Goal: Check status

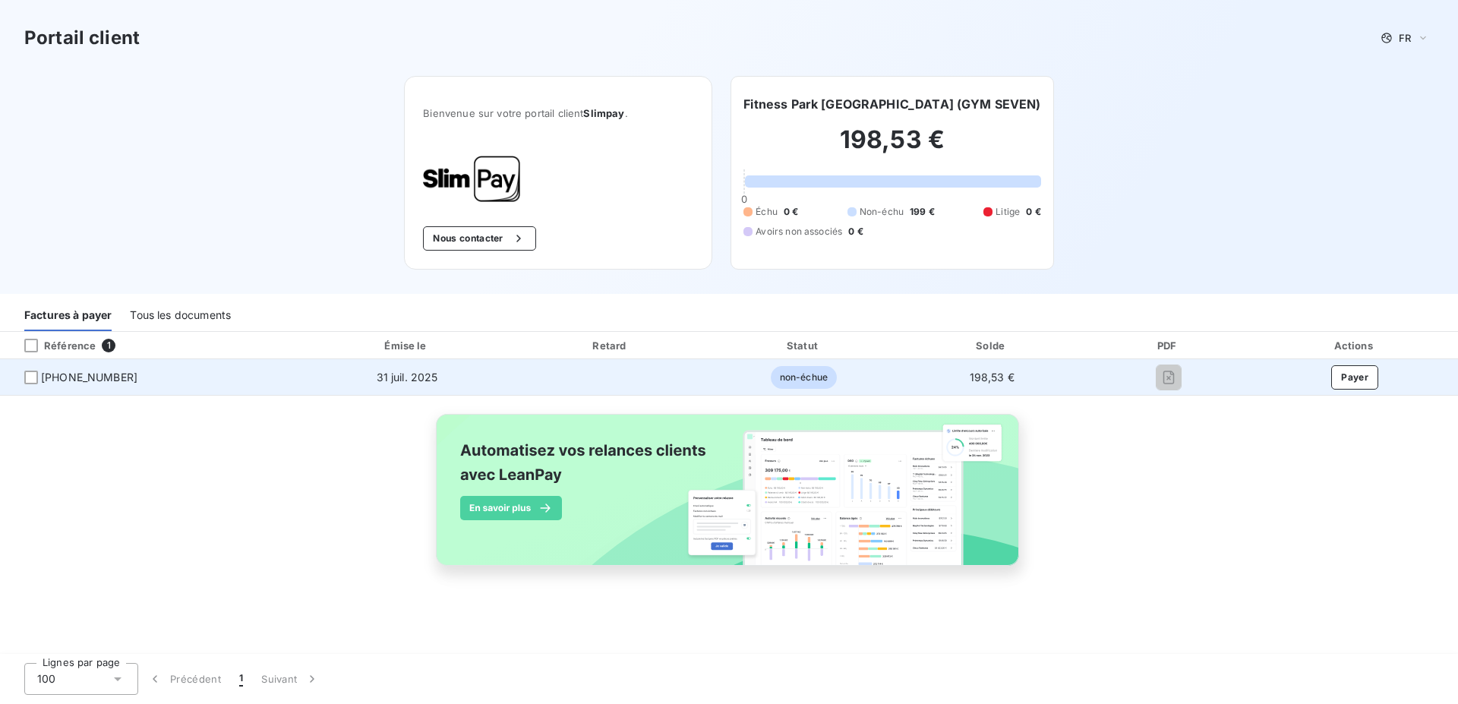
click at [1064, 384] on td "198,53 €" at bounding box center [992, 377] width 186 height 36
click at [308, 387] on td "31 juil. 2025" at bounding box center [407, 377] width 213 height 36
click at [440, 378] on td "31 juil. 2025" at bounding box center [407, 377] width 213 height 36
click at [421, 386] on td "31 juil. 2025" at bounding box center [407, 377] width 213 height 36
click at [156, 374] on span "[PHONE_NUMBER]" at bounding box center [150, 377] width 276 height 15
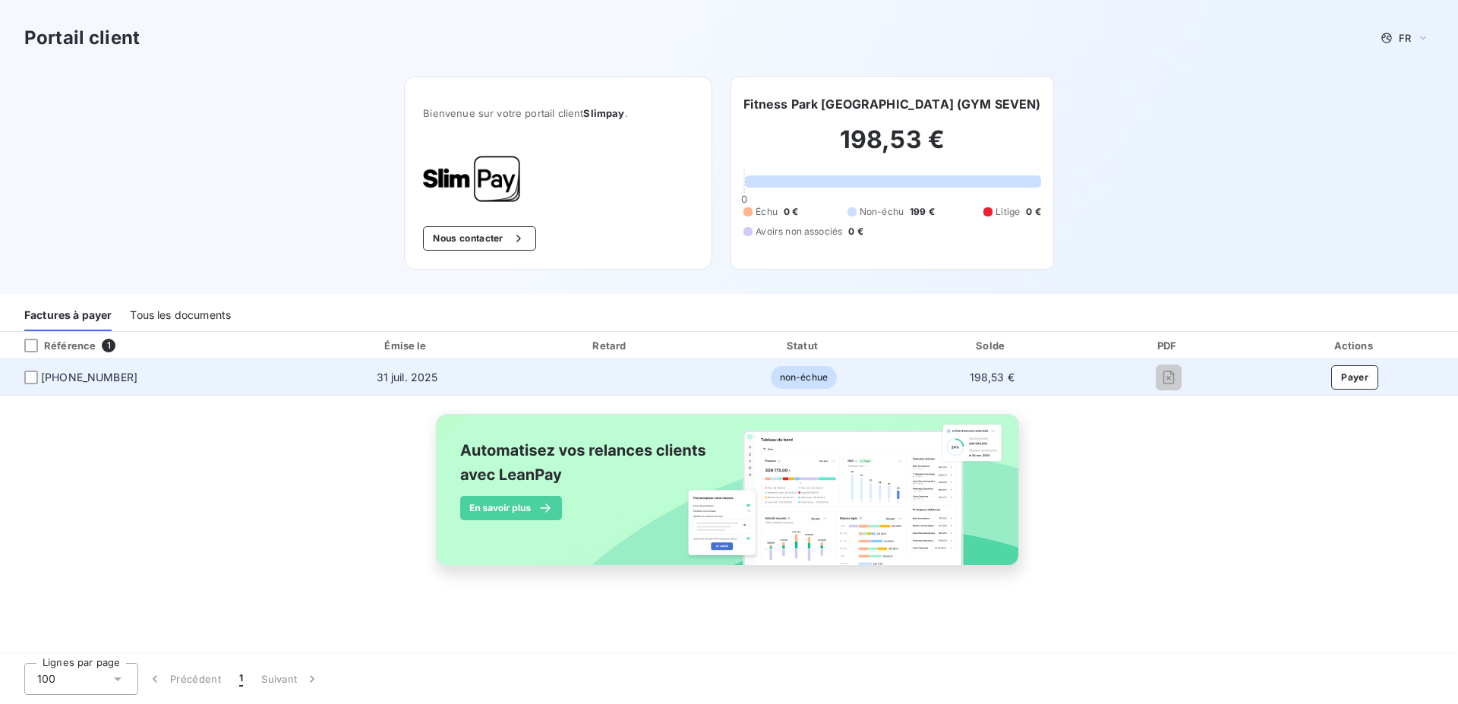
click at [122, 384] on span "[PHONE_NUMBER]" at bounding box center [150, 377] width 276 height 15
click at [123, 376] on span "[PHONE_NUMBER]" at bounding box center [150, 377] width 276 height 15
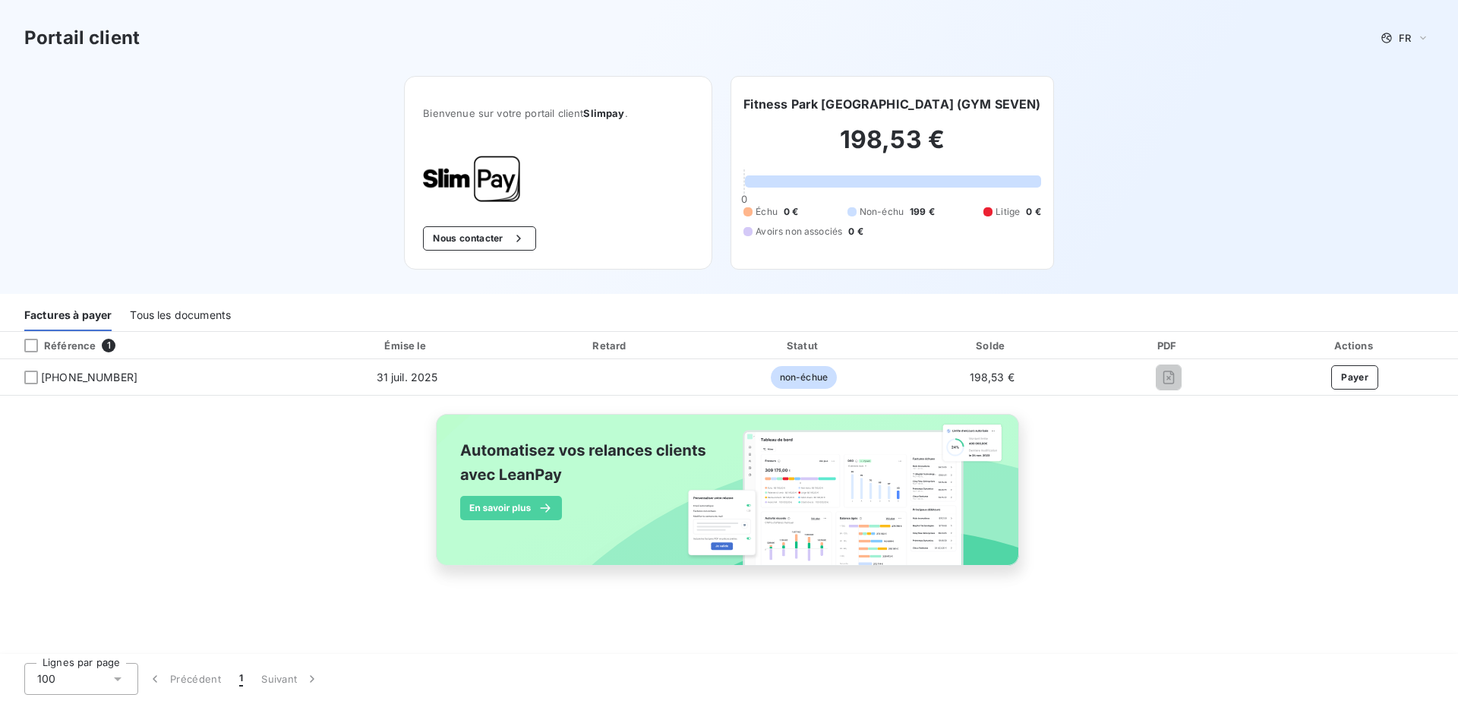
click at [189, 324] on div "Tous les documents" at bounding box center [180, 315] width 101 height 32
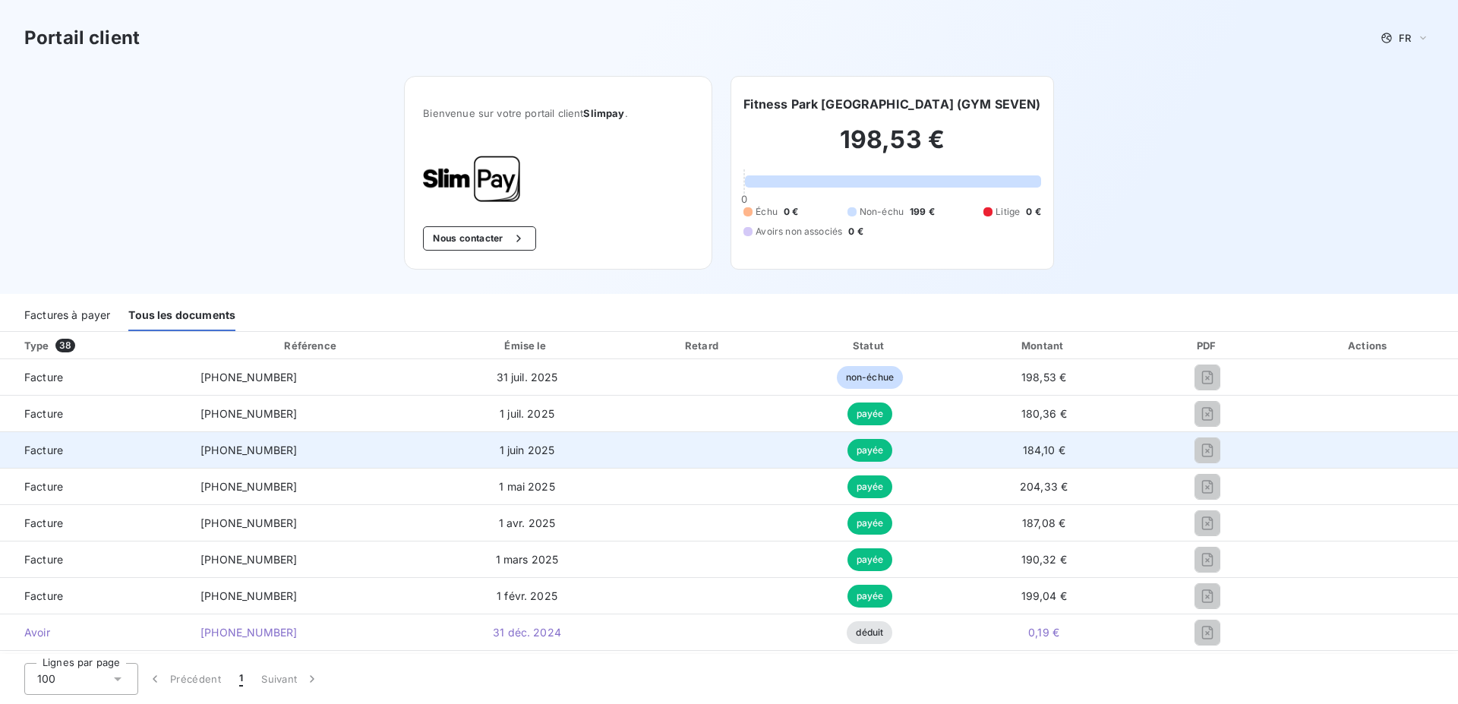
click at [1232, 444] on div at bounding box center [1208, 450] width 120 height 24
click at [62, 444] on span "Facture" at bounding box center [94, 450] width 164 height 15
click at [59, 447] on span "Facture" at bounding box center [94, 450] width 164 height 15
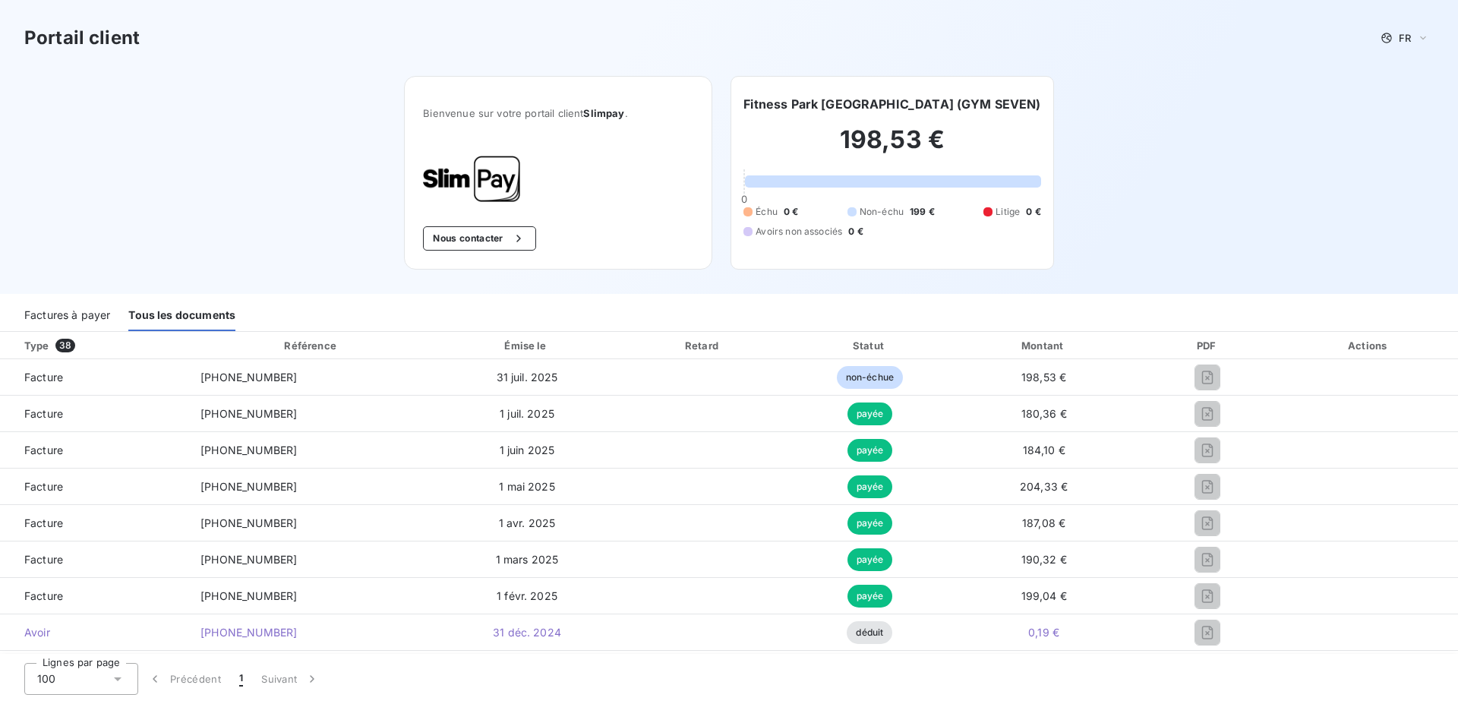
click at [43, 310] on div "Factures à payer" at bounding box center [67, 315] width 86 height 32
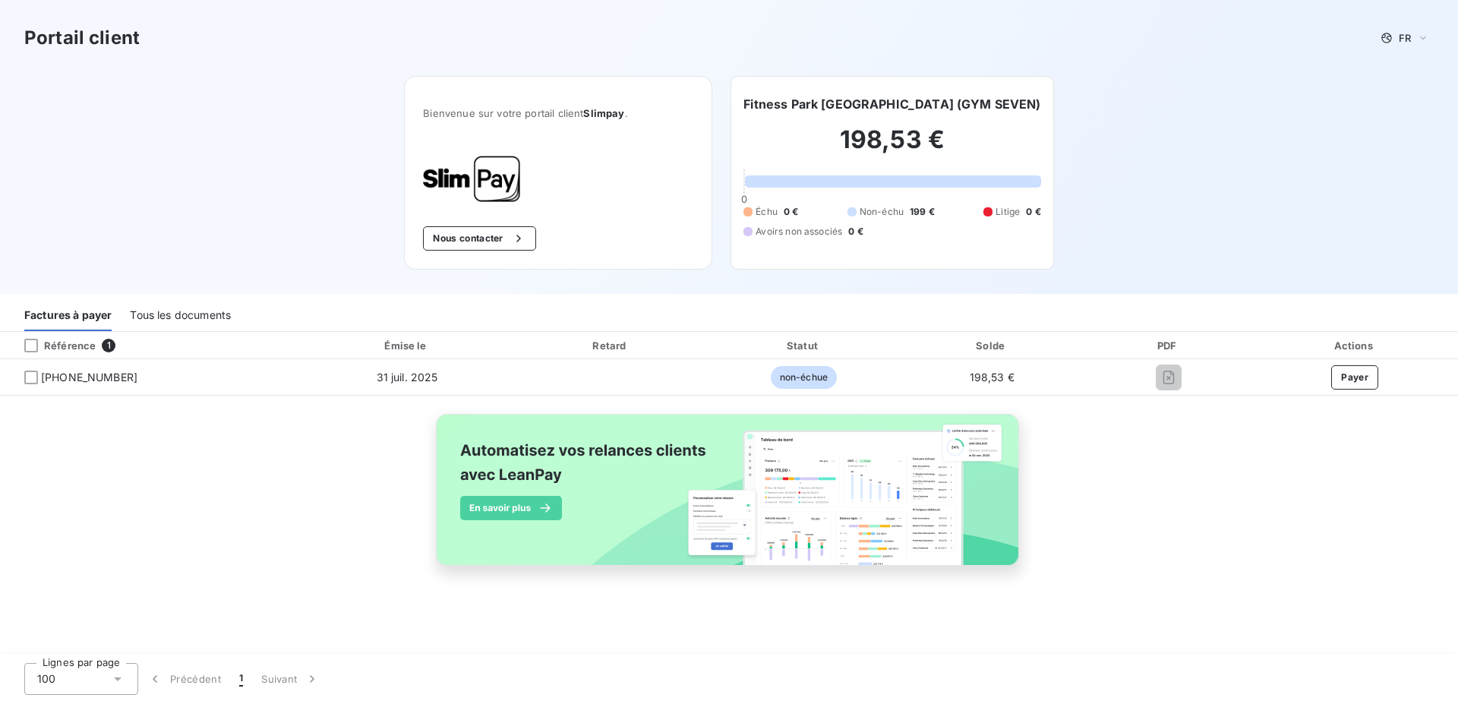
click at [158, 317] on div "Tous les documents" at bounding box center [180, 315] width 101 height 32
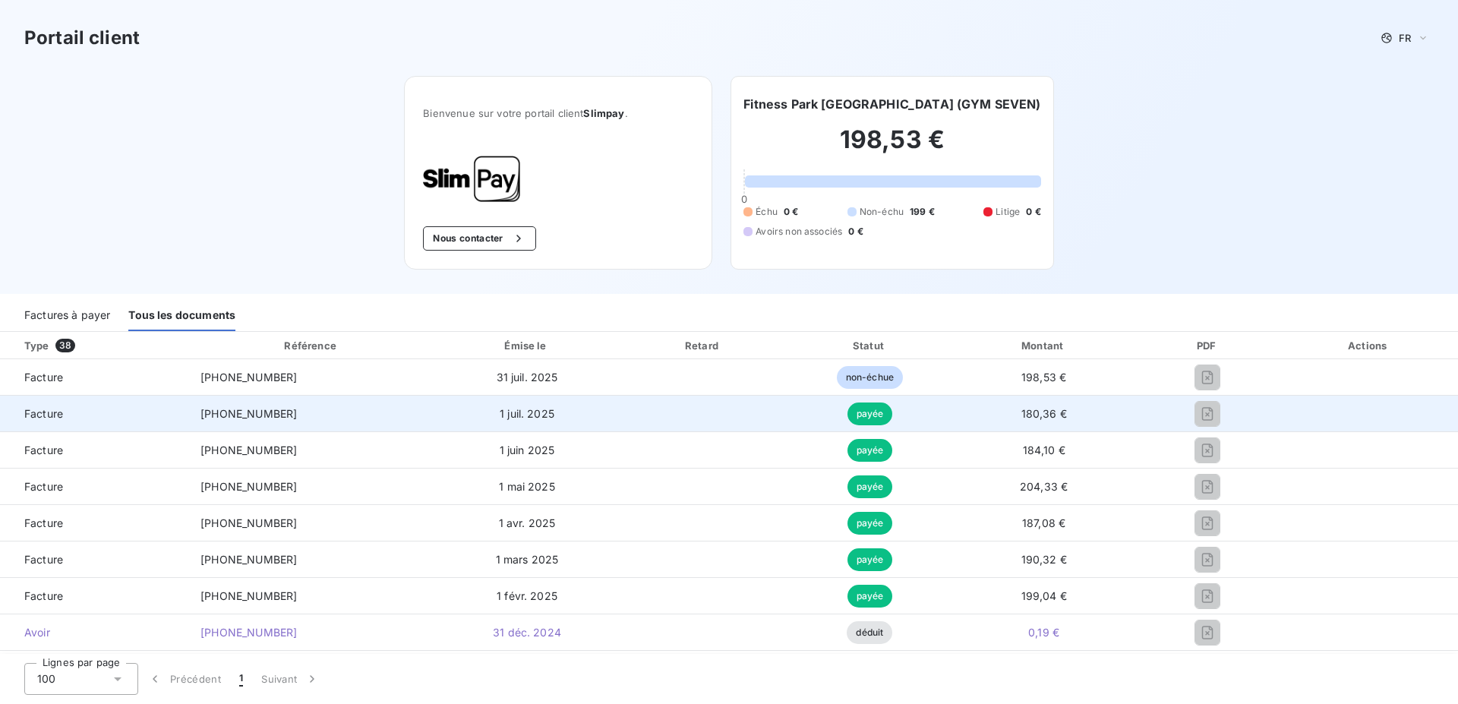
click at [637, 429] on td at bounding box center [703, 414] width 169 height 36
click at [623, 428] on td at bounding box center [703, 414] width 169 height 36
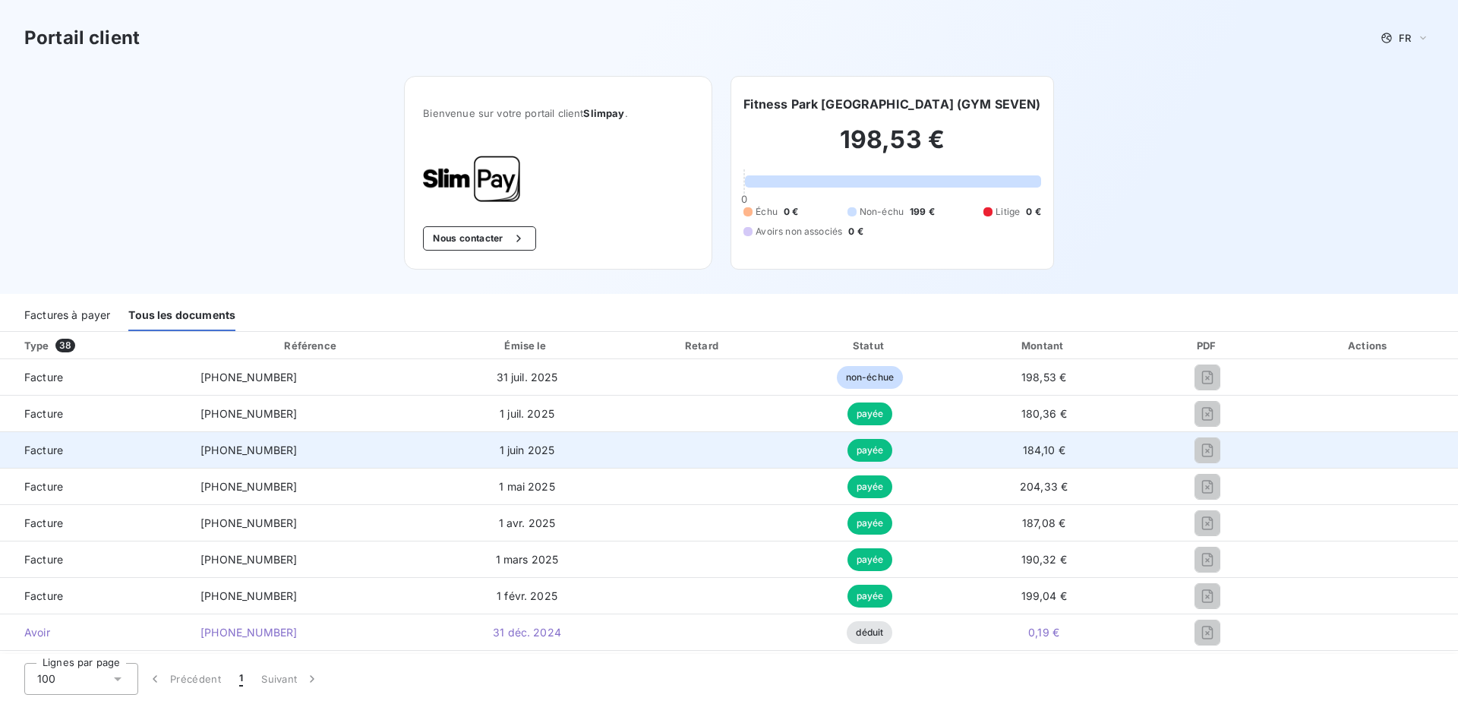
click at [623, 436] on td at bounding box center [703, 450] width 169 height 36
click at [722, 453] on td at bounding box center [703, 450] width 169 height 36
click at [619, 454] on td at bounding box center [703, 450] width 169 height 36
click at [529, 453] on td "1 juin 2025" at bounding box center [527, 450] width 184 height 36
